Goal: Browse casually: Explore the website without a specific task or goal

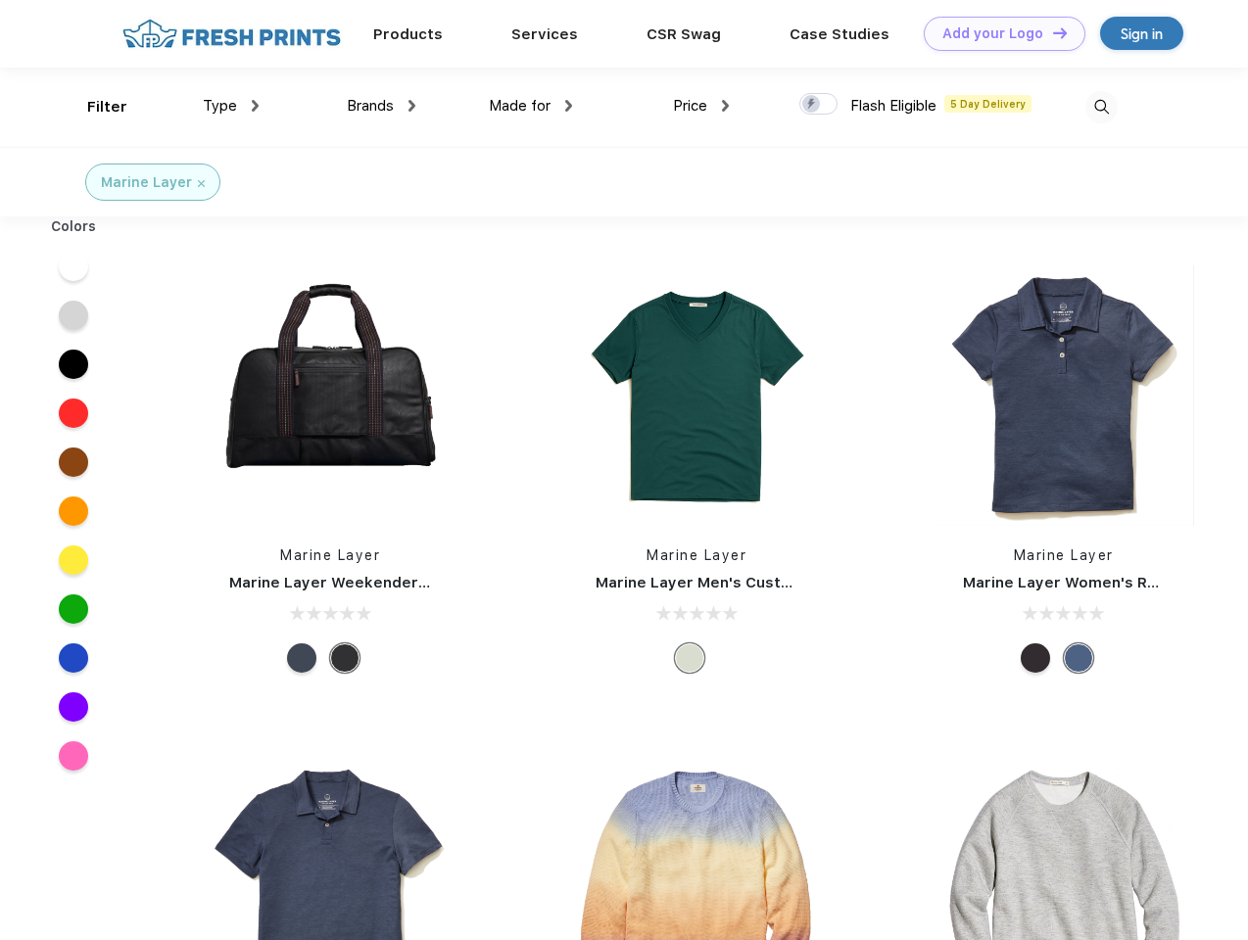
click at [997, 33] on link "Add your Logo Design Tool" at bounding box center [1005, 34] width 162 height 34
click at [0, 0] on div "Design Tool" at bounding box center [0, 0] width 0 height 0
click at [1051, 32] on link "Add your Logo Design Tool" at bounding box center [1005, 34] width 162 height 34
click at [94, 107] on div "Filter" at bounding box center [107, 107] width 40 height 23
click at [231, 106] on span "Type" at bounding box center [220, 106] width 34 height 18
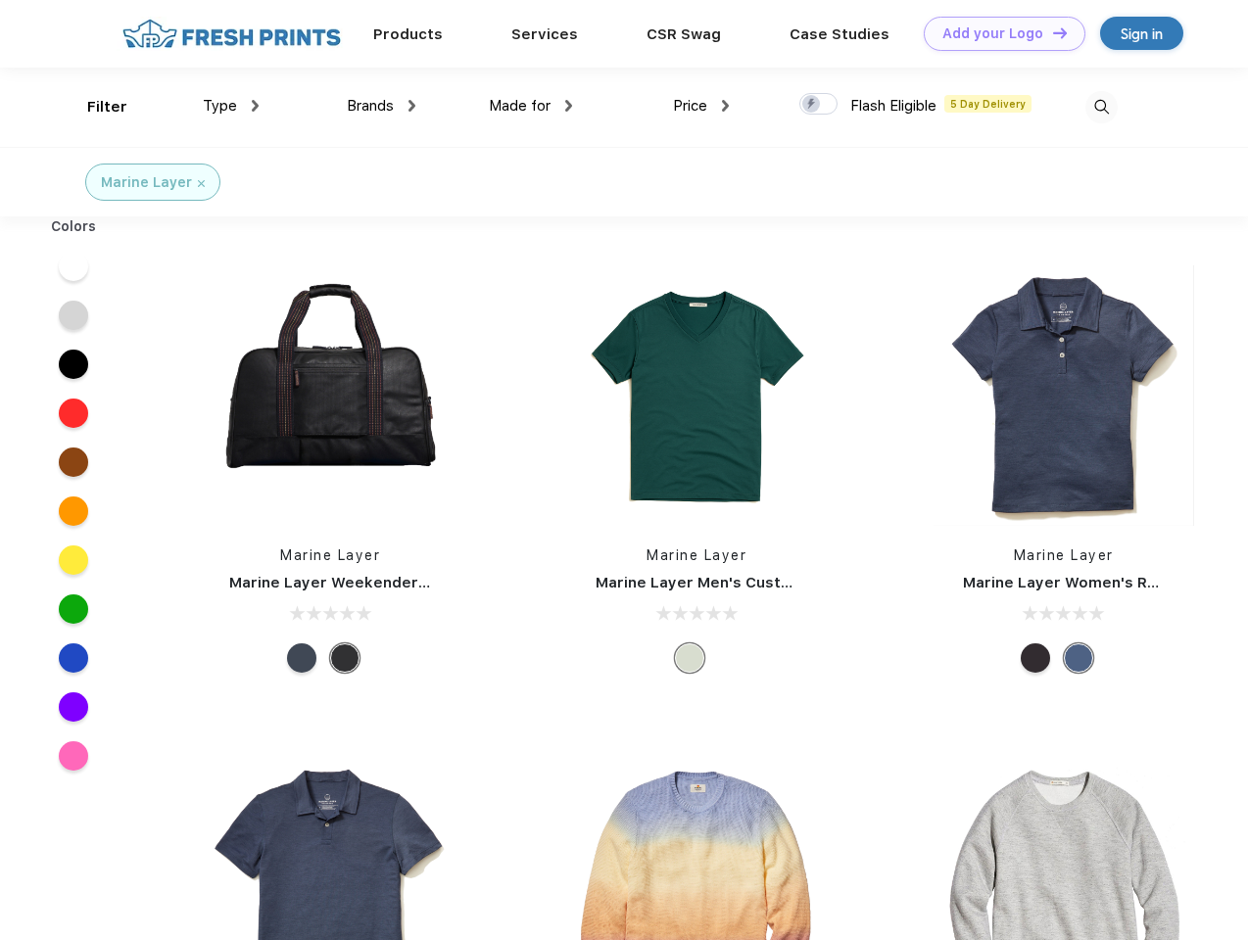
click at [381, 106] on span "Brands" at bounding box center [370, 106] width 47 height 18
click at [531, 106] on span "Made for" at bounding box center [520, 106] width 62 height 18
click at [701, 106] on span "Price" at bounding box center [690, 106] width 34 height 18
click at [819, 105] on div at bounding box center [818, 104] width 38 height 22
click at [812, 105] on input "checkbox" at bounding box center [805, 98] width 13 height 13
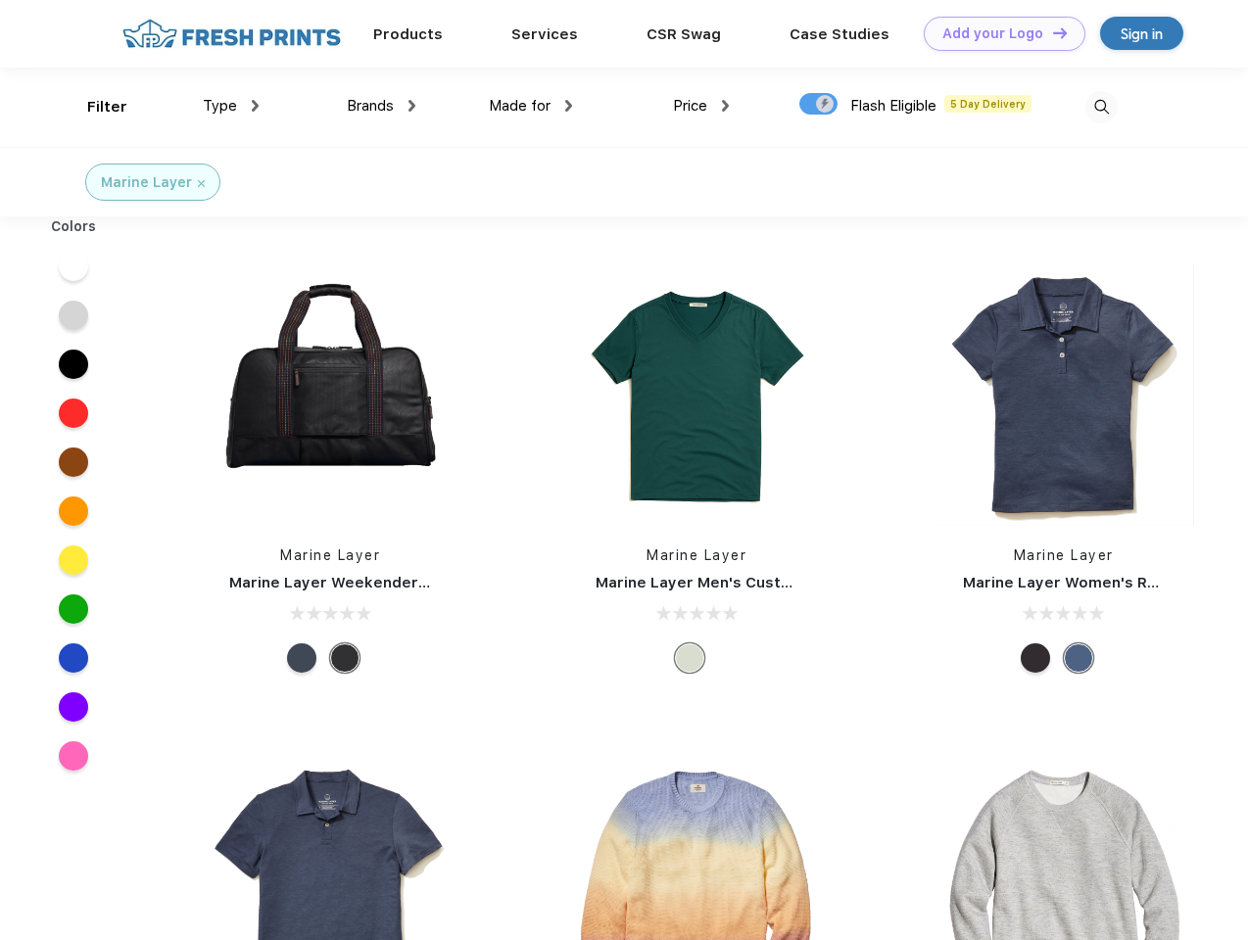
click at [1101, 107] on img at bounding box center [1101, 107] width 32 height 32
